Goal: Task Accomplishment & Management: Manage account settings

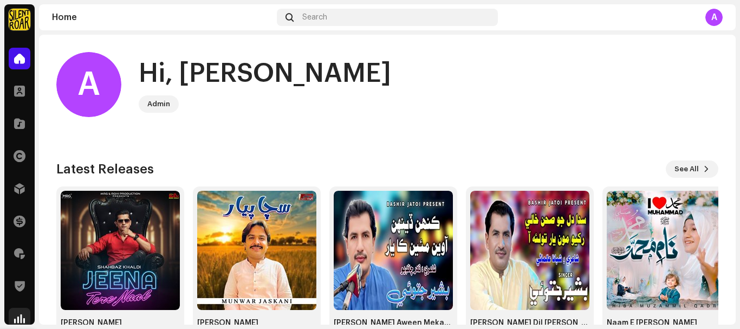
click at [22, 314] on span at bounding box center [19, 318] width 11 height 9
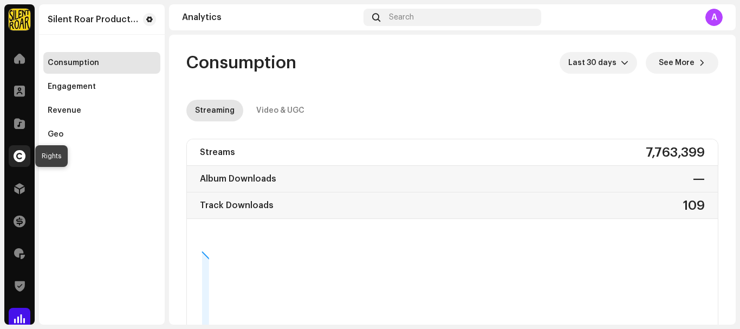
click at [22, 153] on span at bounding box center [20, 156] width 12 height 9
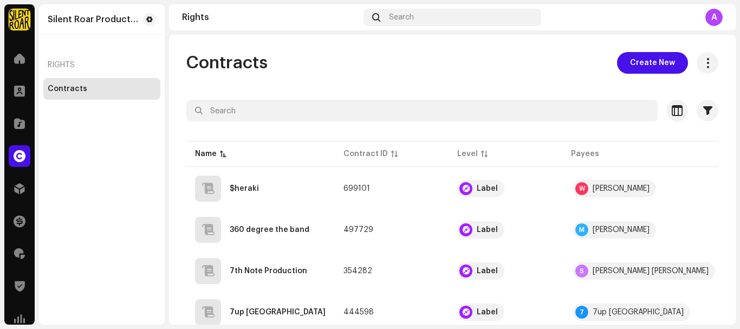
click at [110, 89] on div "Contracts" at bounding box center [102, 88] width 108 height 9
click at [19, 56] on span at bounding box center [19, 58] width 11 height 9
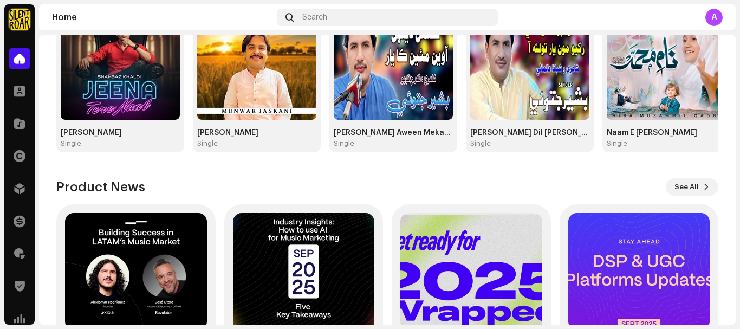
scroll to position [290, 0]
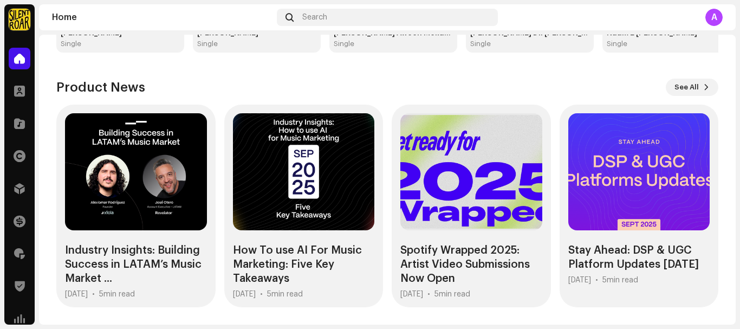
click at [22, 28] on img at bounding box center [20, 20] width 22 height 22
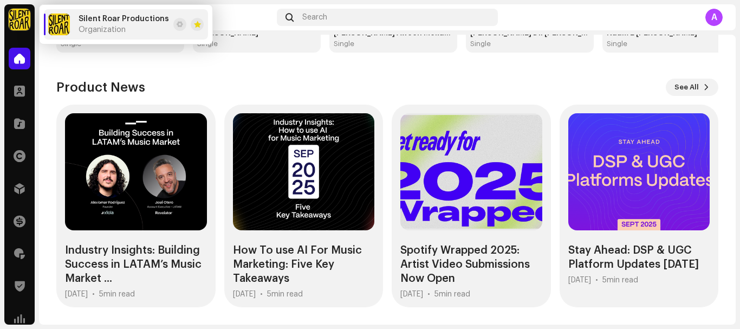
click at [713, 19] on div "A" at bounding box center [713, 17] width 17 height 17
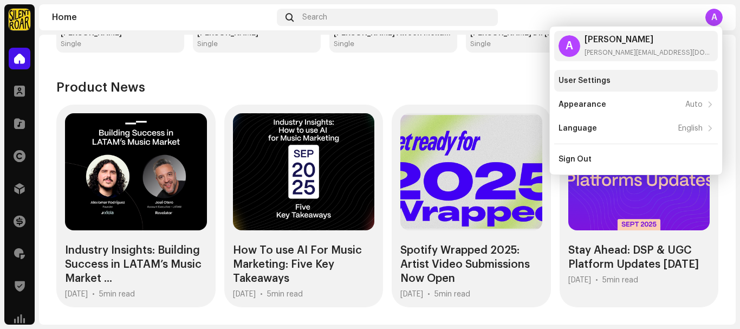
click at [620, 77] on div "User Settings" at bounding box center [635, 80] width 155 height 9
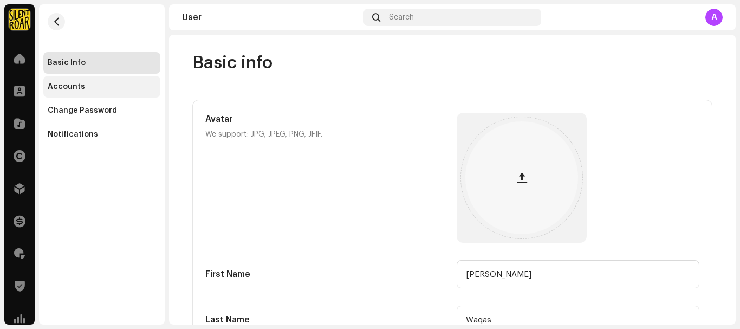
click at [87, 88] on div "Accounts" at bounding box center [102, 86] width 108 height 9
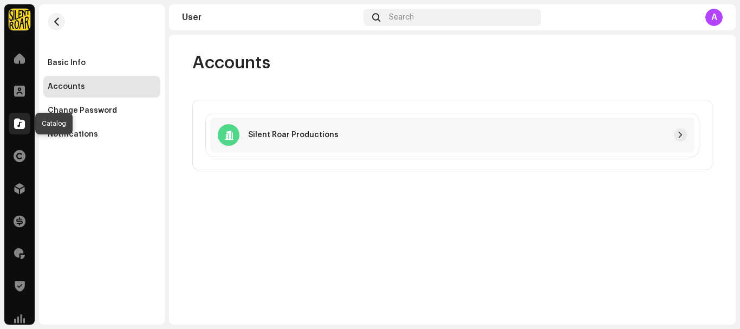
click at [19, 123] on span at bounding box center [19, 123] width 11 height 9
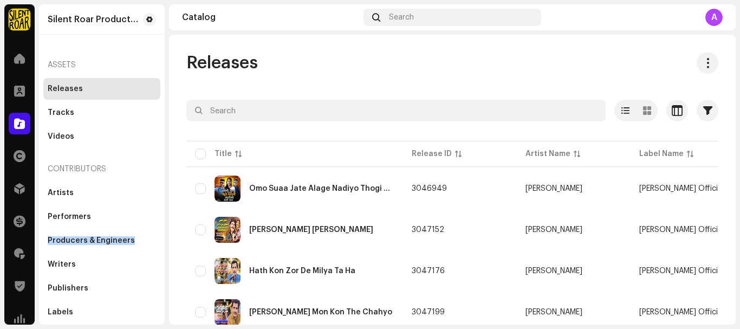
drag, startPoint x: 165, startPoint y: 227, endPoint x: 162, endPoint y: 236, distance: 8.9
click at [162, 236] on div "Silent Roar Productions Home Clients Catalog Rights Distribution Finance Royalt…" at bounding box center [370, 164] width 740 height 329
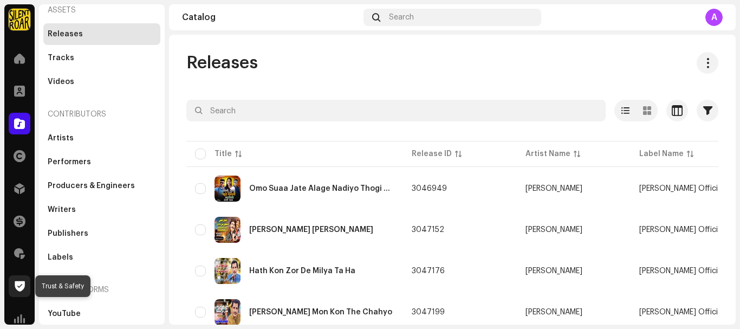
click at [17, 290] on span at bounding box center [20, 286] width 10 height 9
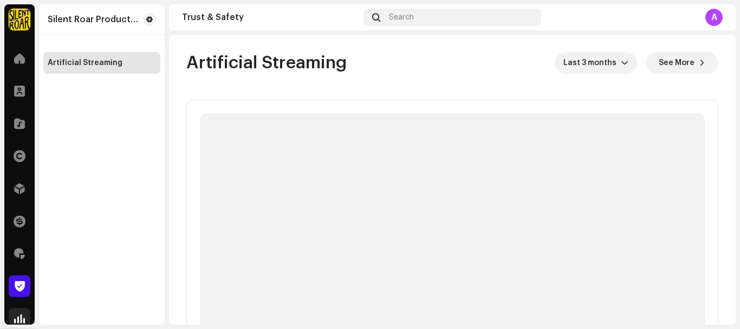
click at [18, 315] on span at bounding box center [19, 318] width 11 height 9
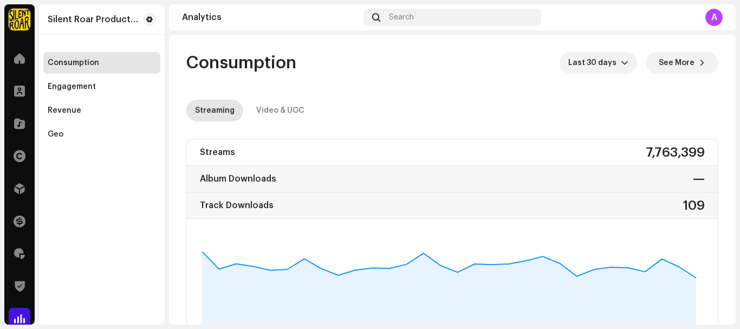
click at [18, 315] on span at bounding box center [19, 318] width 11 height 9
click at [22, 253] on span at bounding box center [19, 253] width 11 height 9
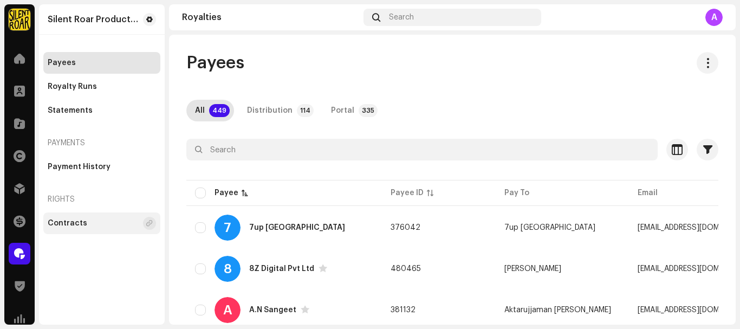
click at [69, 219] on div "Contracts" at bounding box center [68, 223] width 40 height 9
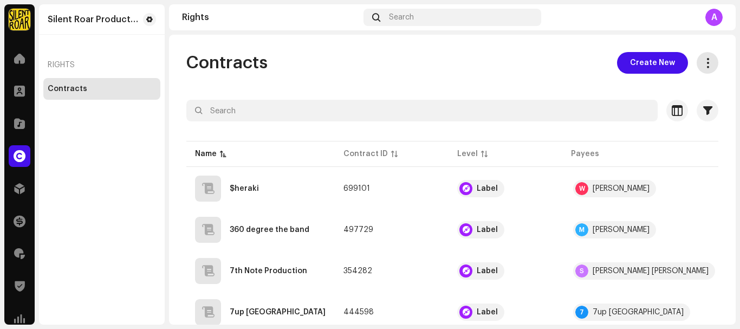
click at [702, 63] on span "button" at bounding box center [707, 62] width 10 height 9
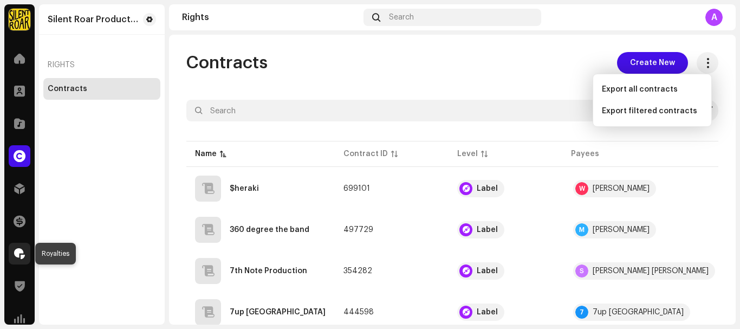
click at [19, 256] on span at bounding box center [19, 253] width 11 height 9
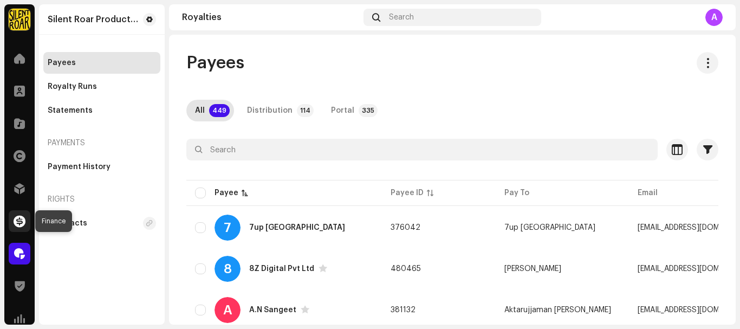
click at [25, 219] on div at bounding box center [20, 221] width 22 height 22
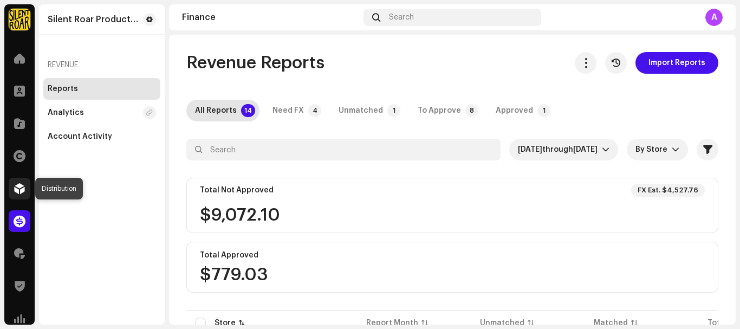
click at [19, 192] on span at bounding box center [19, 188] width 11 height 9
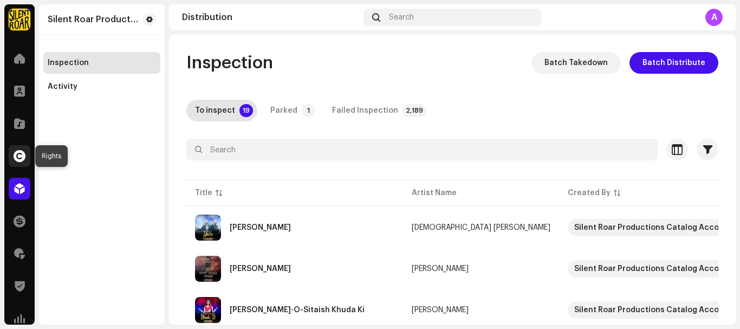
click at [19, 160] on span at bounding box center [20, 156] width 12 height 9
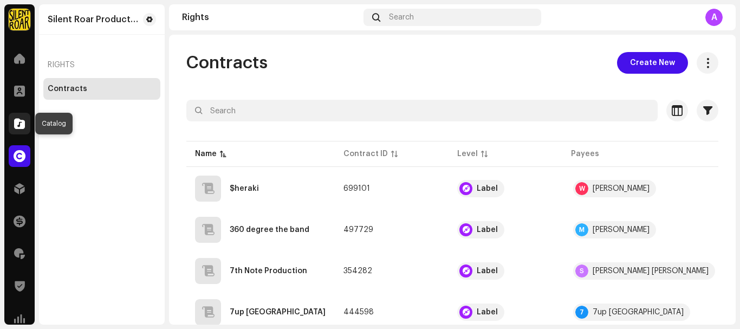
click at [24, 124] on span at bounding box center [19, 123] width 11 height 9
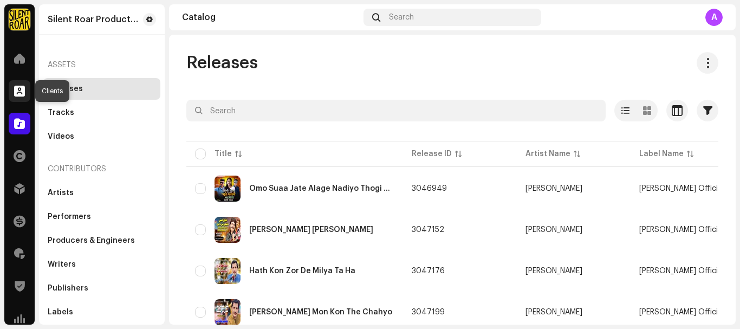
click at [22, 95] on span at bounding box center [19, 91] width 11 height 9
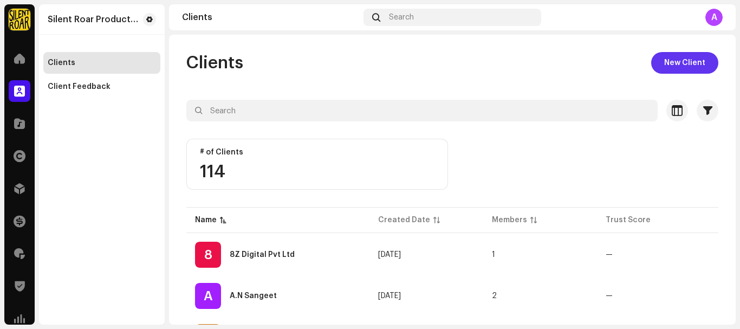
click at [680, 62] on span "New Client" at bounding box center [684, 63] width 41 height 22
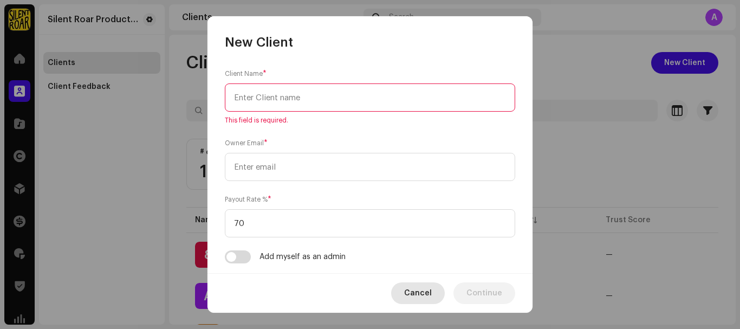
click at [418, 295] on span "Cancel" at bounding box center [418, 293] width 28 height 22
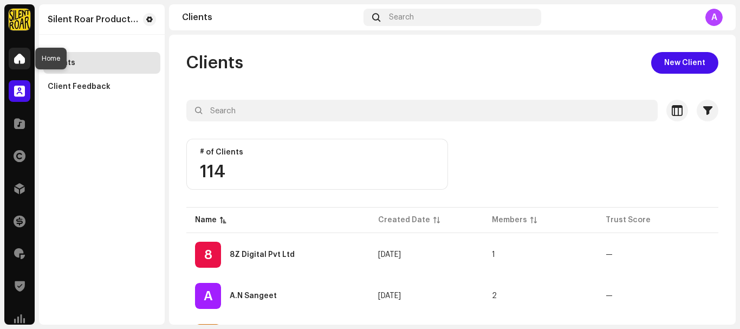
click at [19, 61] on span at bounding box center [19, 58] width 11 height 9
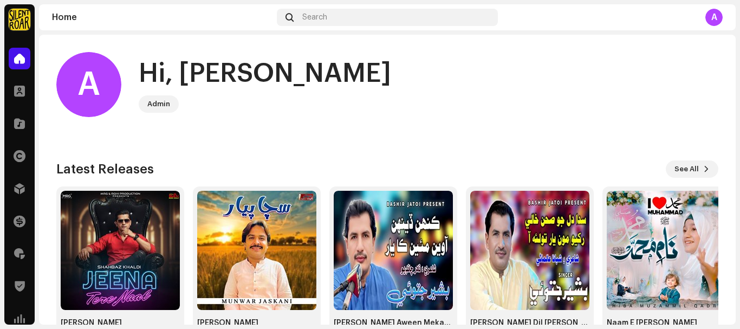
click at [156, 106] on div "Admin" at bounding box center [158, 103] width 23 height 13
click at [13, 24] on img at bounding box center [20, 20] width 22 height 22
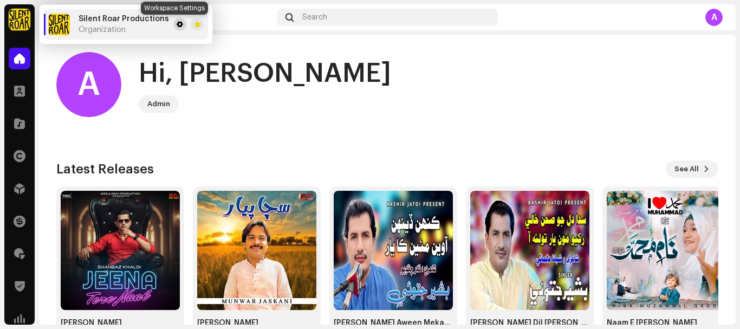
click at [177, 23] on span at bounding box center [180, 24] width 6 height 9
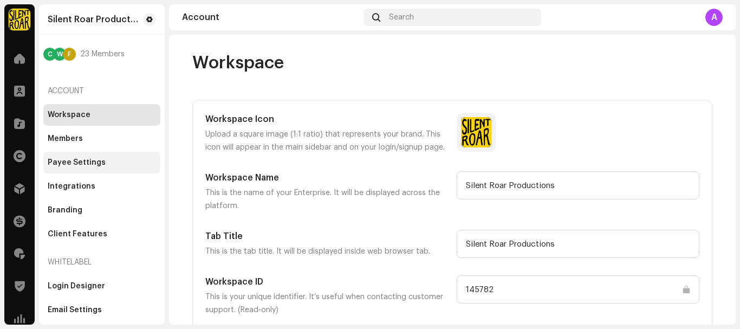
click at [66, 160] on div "Payee Settings" at bounding box center [77, 162] width 58 height 9
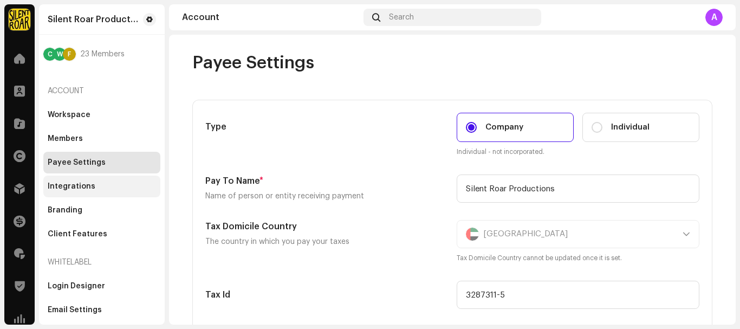
click at [62, 183] on div "Integrations" at bounding box center [72, 186] width 48 height 9
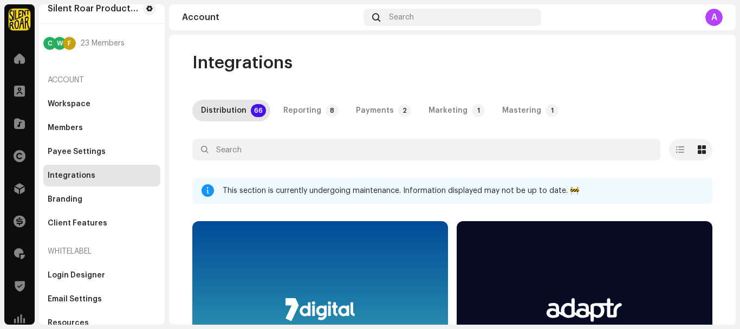
scroll to position [10, 0]
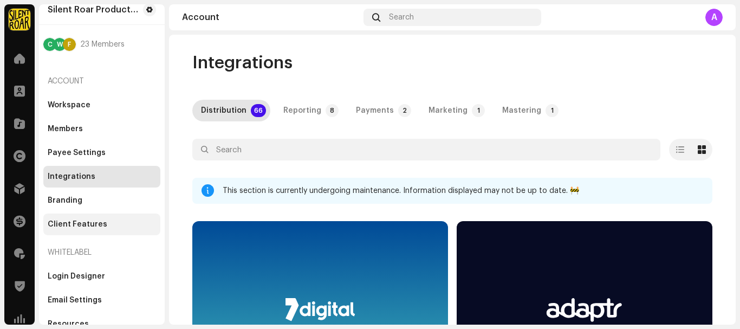
click at [62, 225] on div "Client Features" at bounding box center [78, 224] width 60 height 9
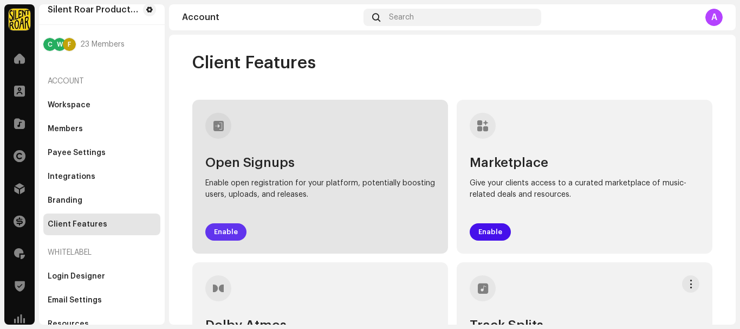
click at [224, 233] on span "Enable" at bounding box center [226, 232] width 24 height 22
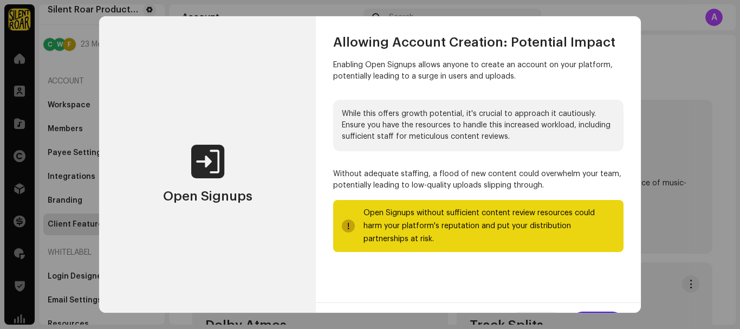
scroll to position [21, 0]
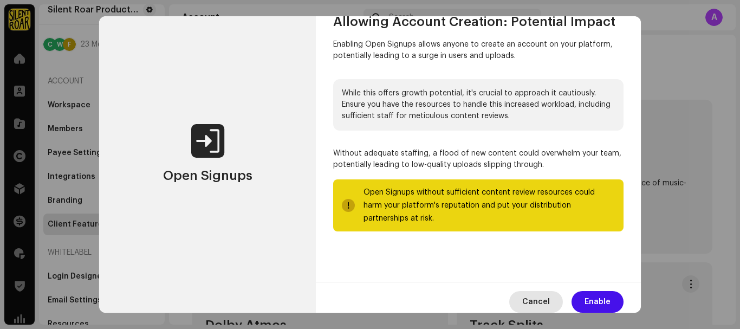
click at [540, 297] on span "Cancel" at bounding box center [536, 302] width 28 height 22
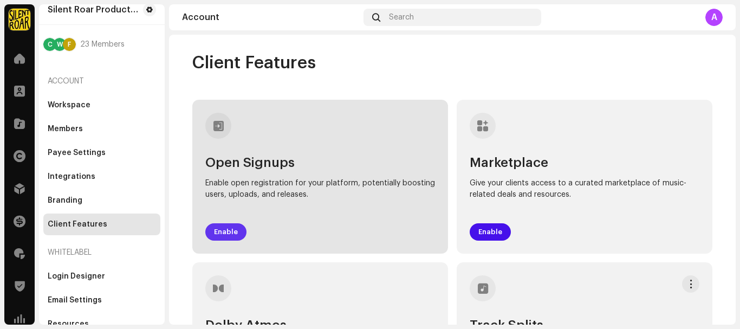
click at [221, 231] on span "Enable" at bounding box center [226, 232] width 24 height 22
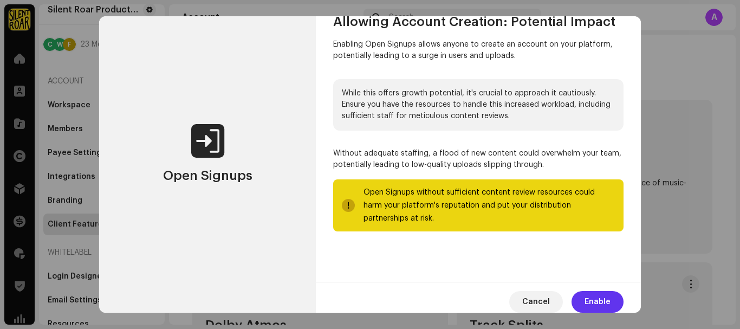
click at [589, 299] on span "Enable" at bounding box center [597, 302] width 26 height 22
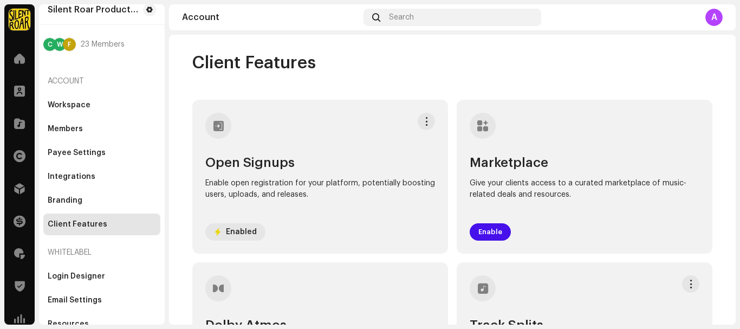
click at [711, 18] on div "A" at bounding box center [713, 17] width 17 height 17
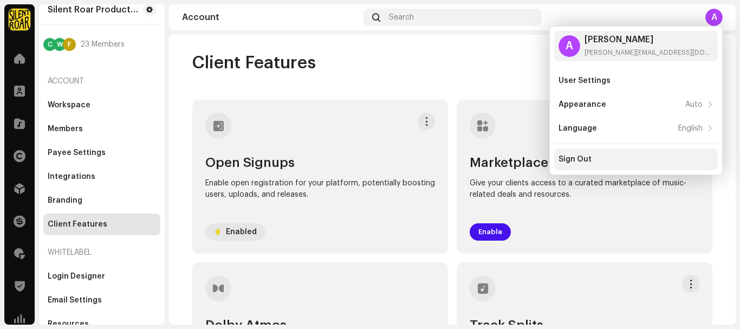
click at [585, 154] on div "Sign Out" at bounding box center [636, 159] width 164 height 22
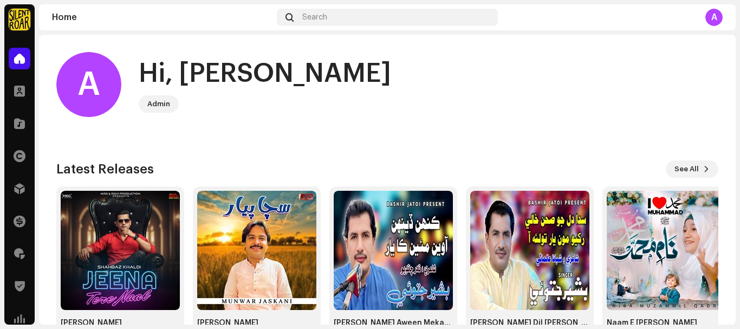
click at [25, 24] on img at bounding box center [20, 20] width 22 height 22
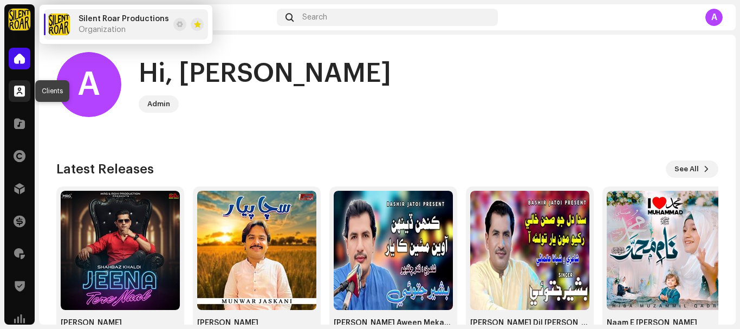
click at [25, 87] on div at bounding box center [20, 91] width 22 height 22
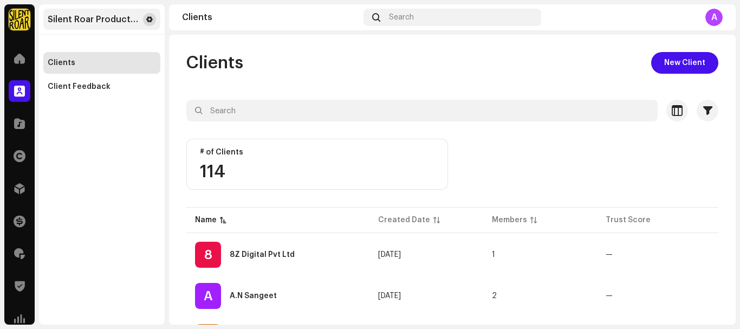
click at [150, 16] on span at bounding box center [149, 19] width 6 height 9
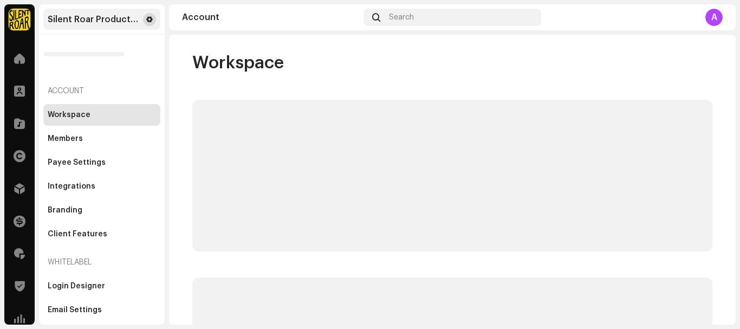
click at [151, 20] on button at bounding box center [149, 19] width 13 height 13
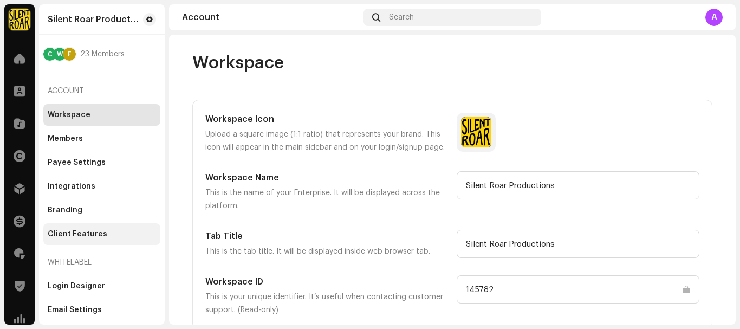
click at [84, 237] on div "Client Features" at bounding box center [78, 234] width 60 height 9
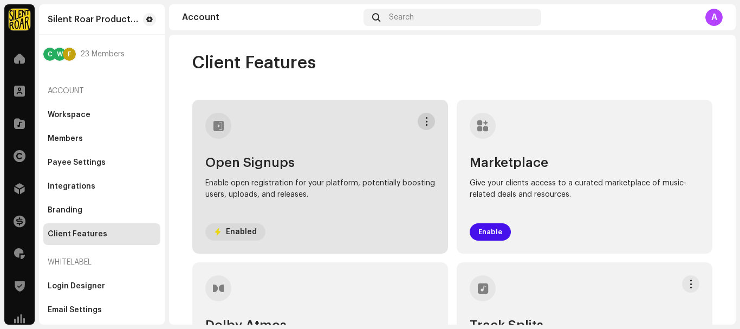
click at [420, 127] on button at bounding box center [426, 121] width 17 height 17
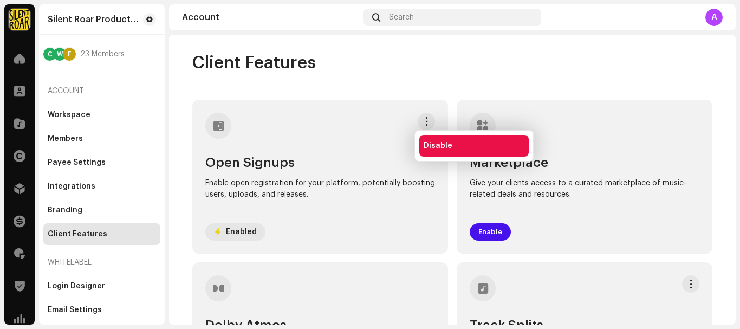
click at [423, 142] on span "Disable" at bounding box center [437, 145] width 29 height 9
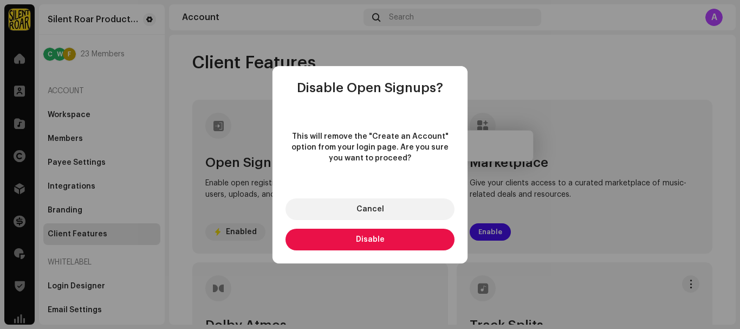
click at [373, 243] on button "Disable" at bounding box center [369, 240] width 169 height 22
